Goal: Task Accomplishment & Management: Manage account settings

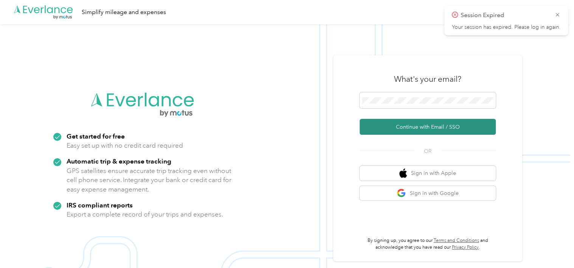
click at [424, 124] on button "Continue with Email / SSO" at bounding box center [427, 127] width 136 height 16
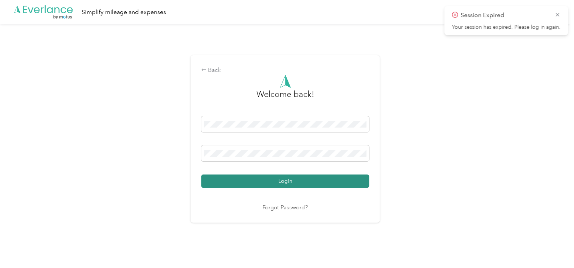
click at [261, 178] on button "Login" at bounding box center [285, 180] width 168 height 13
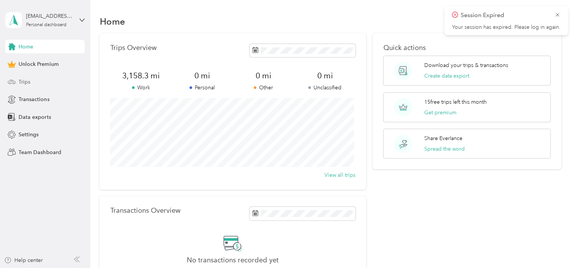
click at [36, 79] on div "Trips" at bounding box center [44, 82] width 79 height 14
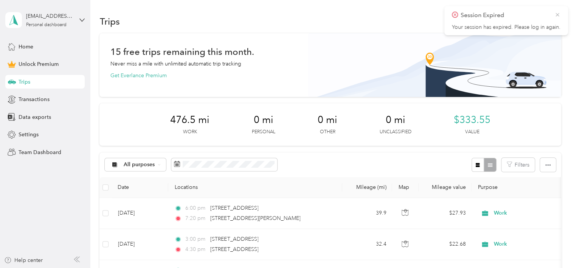
click at [555, 14] on icon at bounding box center [557, 14] width 6 height 7
click at [523, 19] on button "New trip" at bounding box center [541, 21] width 40 height 13
click at [527, 20] on icon "button" at bounding box center [529, 21] width 9 height 9
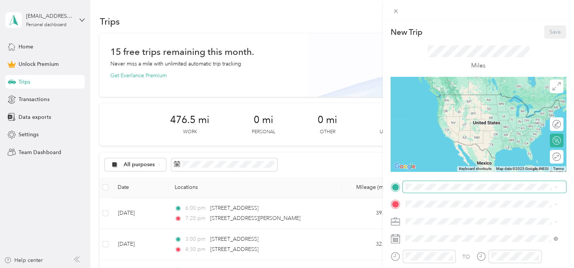
click at [411, 183] on span at bounding box center [484, 187] width 163 height 12
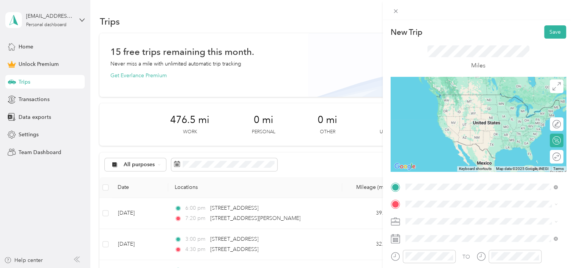
click at [434, 96] on span "15 Brenda Lane Audubon, Pennsylvania 19403, United States" at bounding box center [478, 94] width 118 height 7
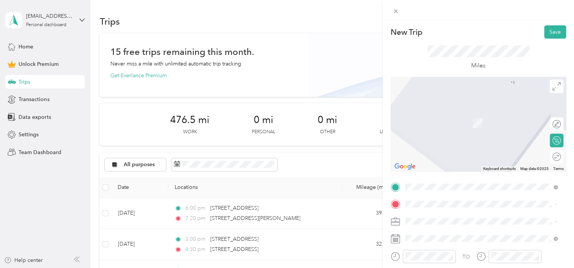
click at [432, 141] on span "6600 Blakemore Street Philadelphia, Pennsylvania 19119, United States" at bounding box center [478, 138] width 118 height 7
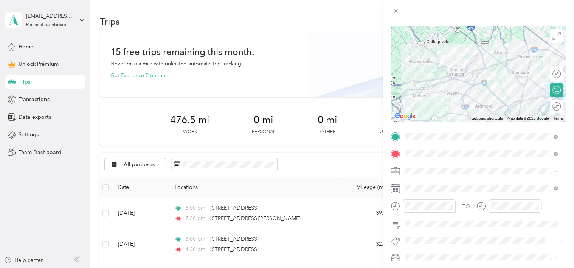
scroll to position [57, 0]
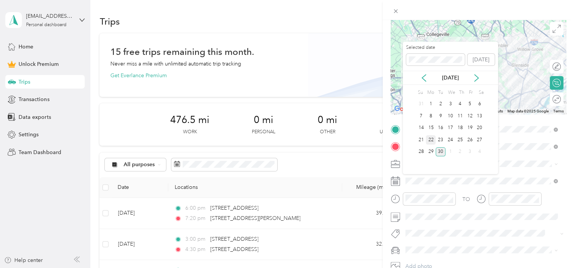
click at [429, 138] on div "22" at bounding box center [431, 139] width 10 height 9
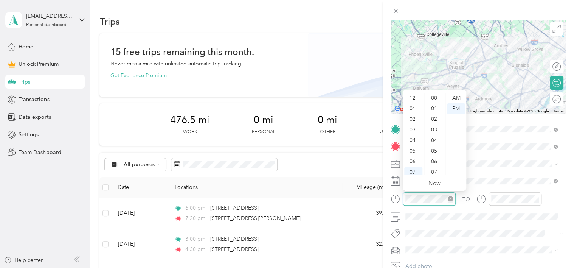
scroll to position [45, 0]
click at [412, 159] on div "10" at bounding box center [413, 158] width 18 height 11
click at [431, 112] on div "15" at bounding box center [435, 110] width 18 height 11
click at [450, 98] on div "AM" at bounding box center [456, 98] width 18 height 11
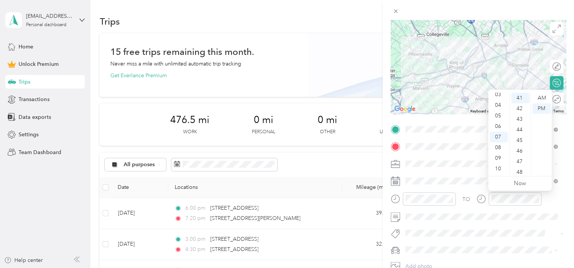
scroll to position [0, 0]
click at [499, 99] on div "12" at bounding box center [499, 98] width 18 height 11
click at [518, 144] on div "30" at bounding box center [520, 143] width 18 height 11
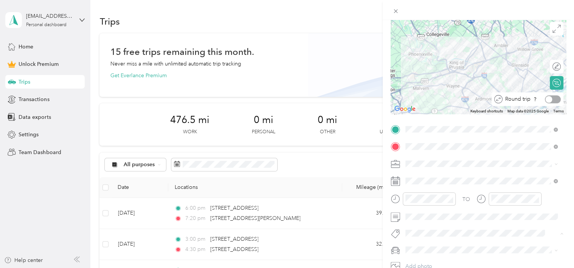
click at [545, 98] on div at bounding box center [548, 99] width 7 height 7
click at [414, 235] on span "Honda Accord" at bounding box center [426, 236] width 36 height 6
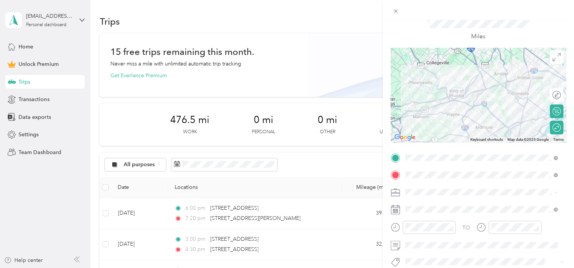
scroll to position [0, 0]
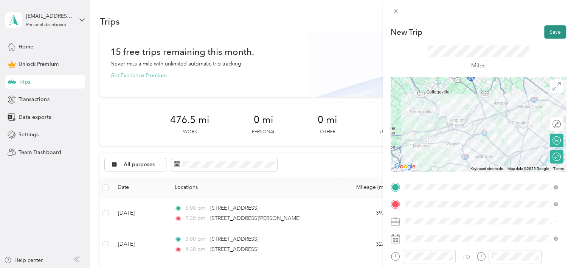
click at [546, 32] on button "Save" at bounding box center [555, 31] width 22 height 13
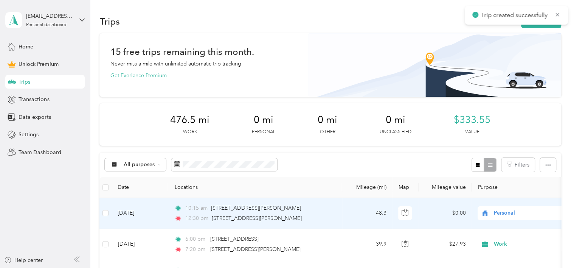
click at [504, 211] on span "Personal" at bounding box center [528, 213] width 69 height 8
click at [502, 108] on ol "Work Personal Supports Coordinator Other Charity Medical Moving Commute" at bounding box center [525, 149] width 94 height 106
click at [498, 216] on span "Personal" at bounding box center [528, 213] width 69 height 8
click at [506, 104] on span "Work" at bounding box center [531, 106] width 70 height 8
click at [536, 20] on button "New trip" at bounding box center [541, 21] width 40 height 13
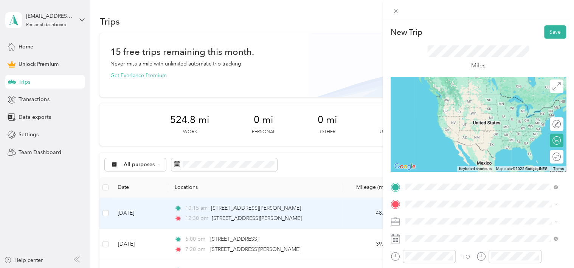
click at [429, 98] on span "15 Brenda Lane Audubon, Pennsylvania 19403, United States" at bounding box center [478, 94] width 118 height 7
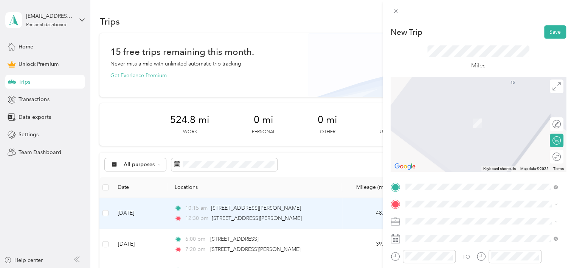
click at [426, 112] on span "1935 Bonitz Street Philadelphia, Pennsylvania 19140, United States" at bounding box center [478, 108] width 118 height 7
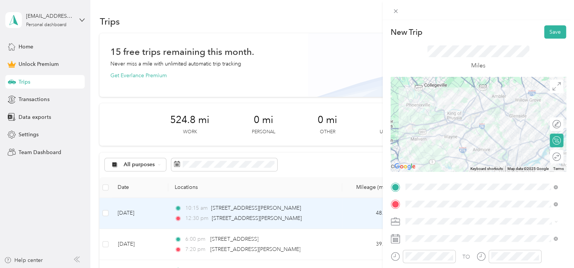
click at [420, 117] on li "Work" at bounding box center [482, 112] width 158 height 13
click at [548, 151] on div "Round trip" at bounding box center [527, 157] width 72 height 14
click at [545, 157] on div at bounding box center [548, 156] width 7 height 7
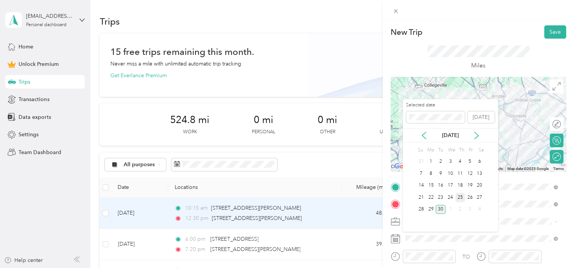
click at [460, 197] on div "25" at bounding box center [460, 196] width 10 height 9
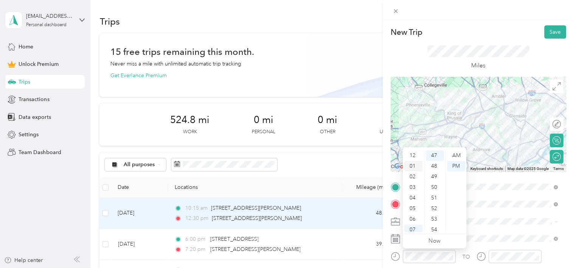
click at [411, 163] on div "01" at bounding box center [413, 166] width 18 height 11
click at [431, 151] on div "00" at bounding box center [435, 152] width 18 height 11
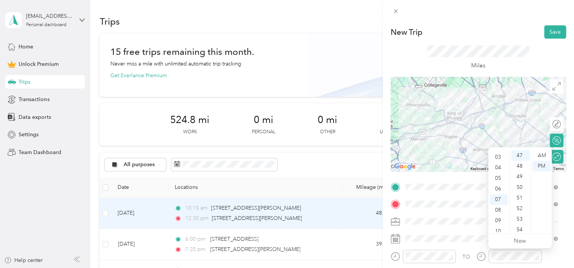
scroll to position [5, 0]
click at [497, 181] on div "03" at bounding box center [499, 182] width 18 height 11
click at [518, 165] on div "15" at bounding box center [520, 164] width 18 height 11
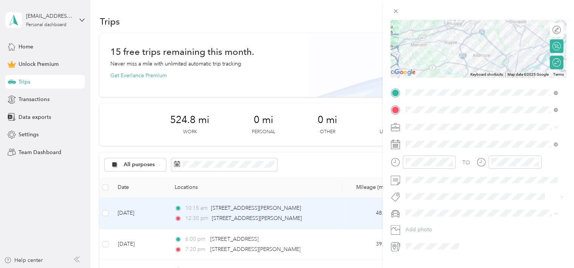
scroll to position [94, 0]
click at [415, 228] on li "Honda Accord" at bounding box center [482, 223] width 158 height 13
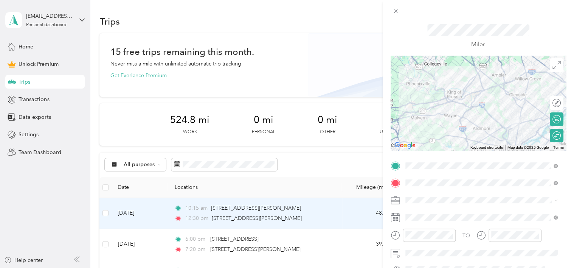
scroll to position [0, 0]
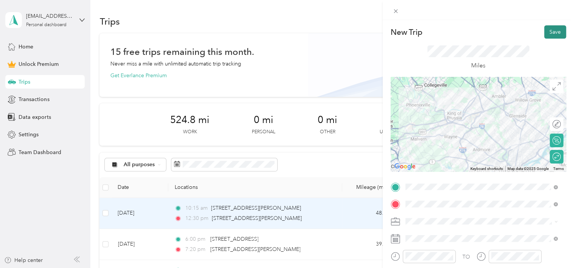
click at [546, 31] on button "Save" at bounding box center [555, 31] width 22 height 13
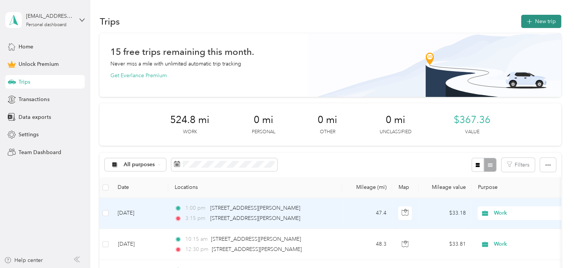
click at [530, 22] on icon "button" at bounding box center [529, 21] width 9 height 9
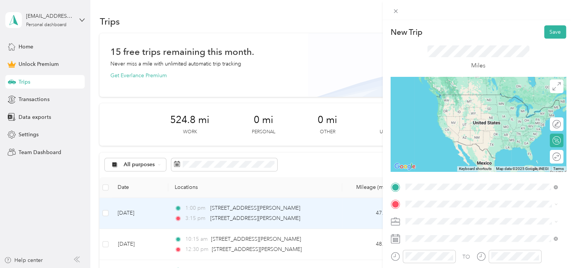
click at [442, 98] on span "15 Brenda Lane Audubon, Pennsylvania 19403, United States" at bounding box center [478, 94] width 118 height 7
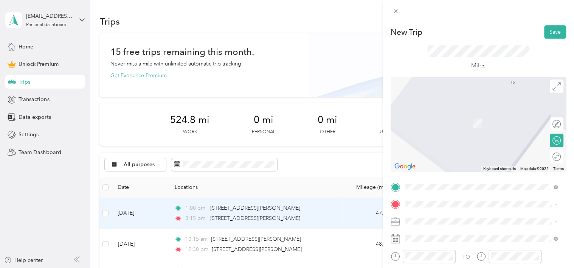
click at [432, 115] on div "Work" at bounding box center [481, 115] width 147 height 8
click at [413, 208] on span at bounding box center [484, 204] width 163 height 12
click at [453, 115] on span "460 Roeloffs Road Yardley, Pennsylvania 19067, United States" at bounding box center [457, 111] width 76 height 7
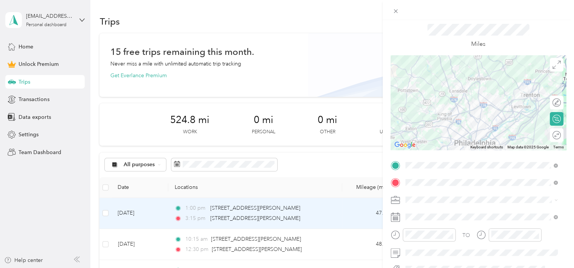
scroll to position [23, 0]
click at [547, 133] on div at bounding box center [553, 134] width 16 height 8
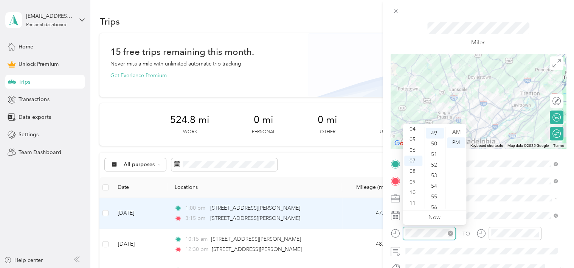
scroll to position [519, 0]
click at [411, 127] on div "04" at bounding box center [413, 129] width 18 height 11
click at [432, 147] on div "15" at bounding box center [435, 150] width 18 height 11
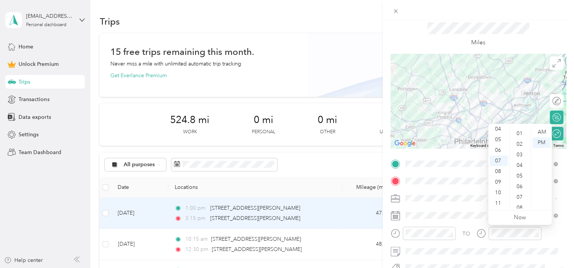
scroll to position [0, 0]
click at [517, 130] on div "00" at bounding box center [520, 132] width 18 height 11
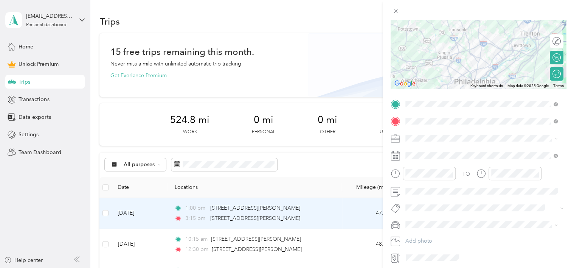
scroll to position [104, 0]
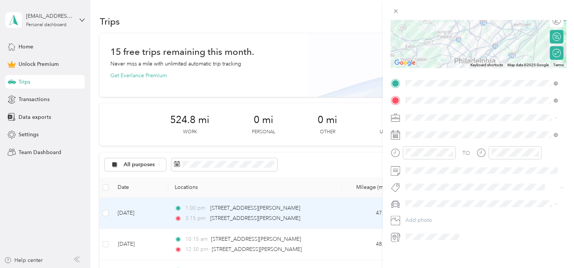
click at [418, 216] on span "Honda Accord" at bounding box center [426, 216] width 36 height 6
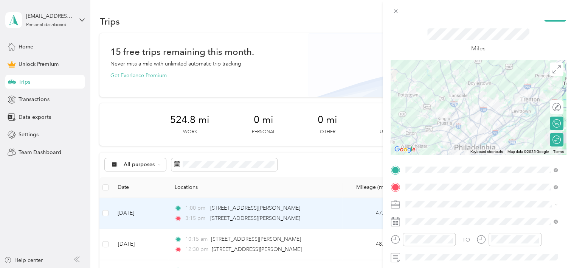
scroll to position [0, 0]
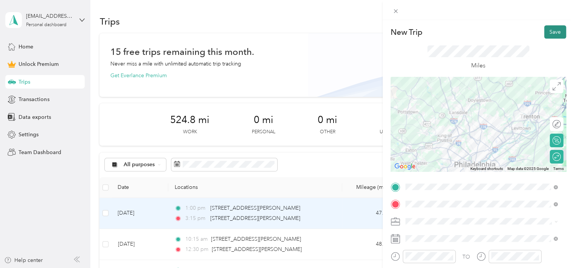
click at [548, 36] on button "Save" at bounding box center [555, 31] width 22 height 13
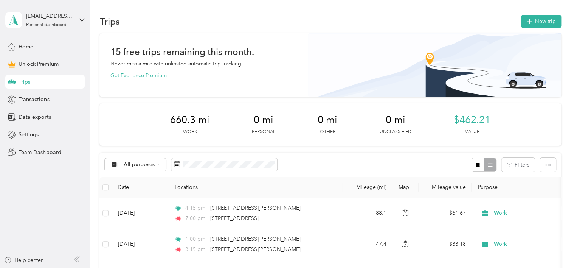
click at [525, 216] on span "Work" at bounding box center [528, 213] width 69 height 8
drag, startPoint x: 383, startPoint y: 186, endPoint x: 390, endPoint y: 56, distance: 130.2
click at [390, 56] on div "15 free trips remaining this month. Never miss a mile with unlimited automatic …" at bounding box center [330, 64] width 440 height 32
click at [525, 216] on span "Work" at bounding box center [528, 213] width 69 height 8
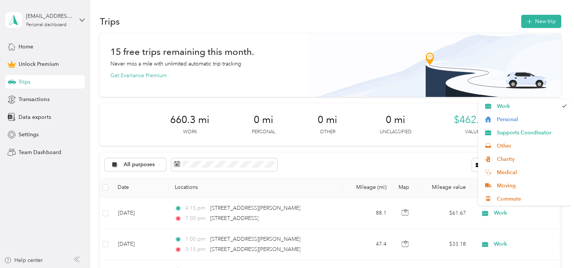
click at [525, 216] on span "Work" at bounding box center [528, 213] width 69 height 8
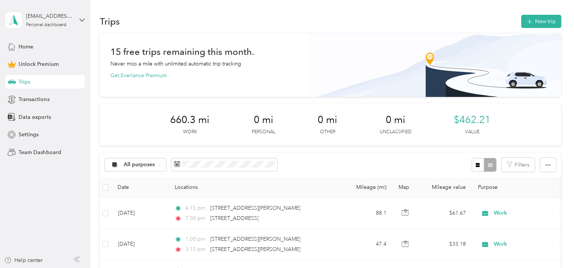
click at [331, 46] on img at bounding box center [434, 65] width 253 height 64
